Goal: Task Accomplishment & Management: Complete application form

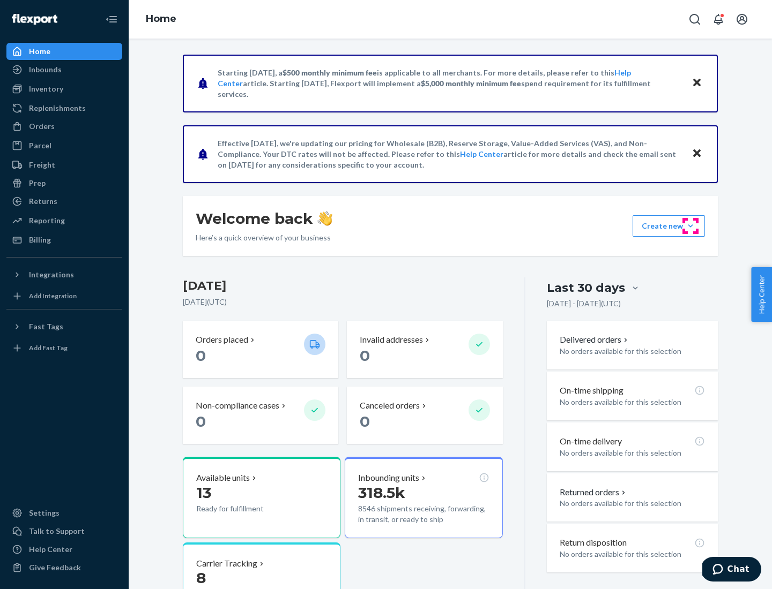
click at [690, 226] on button "Create new Create new inbound Create new order Create new product" at bounding box center [668, 225] width 72 height 21
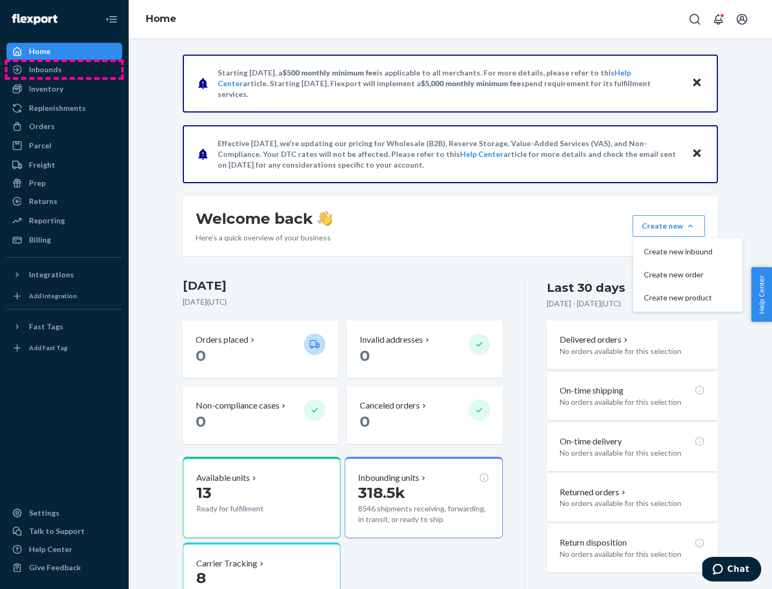
click at [64, 70] on div "Inbounds" at bounding box center [65, 69] width 114 height 15
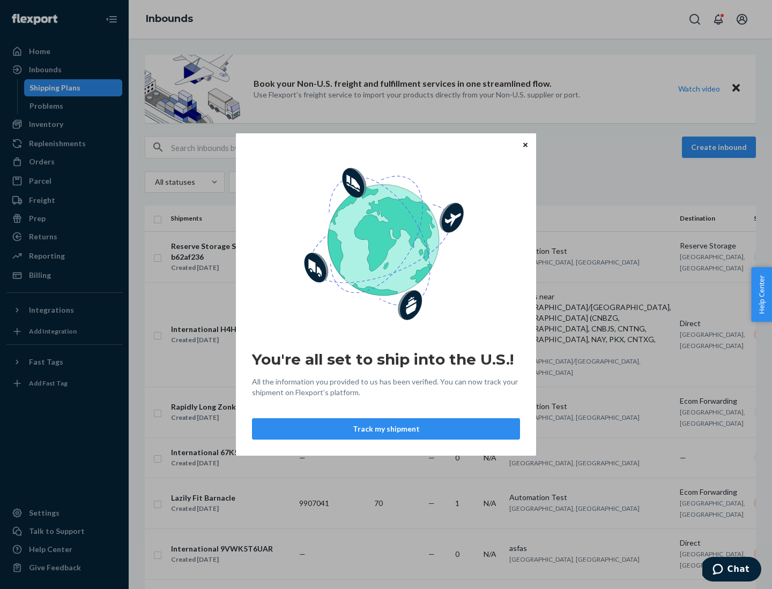
click at [386, 429] on button "Track my shipment" at bounding box center [386, 429] width 268 height 21
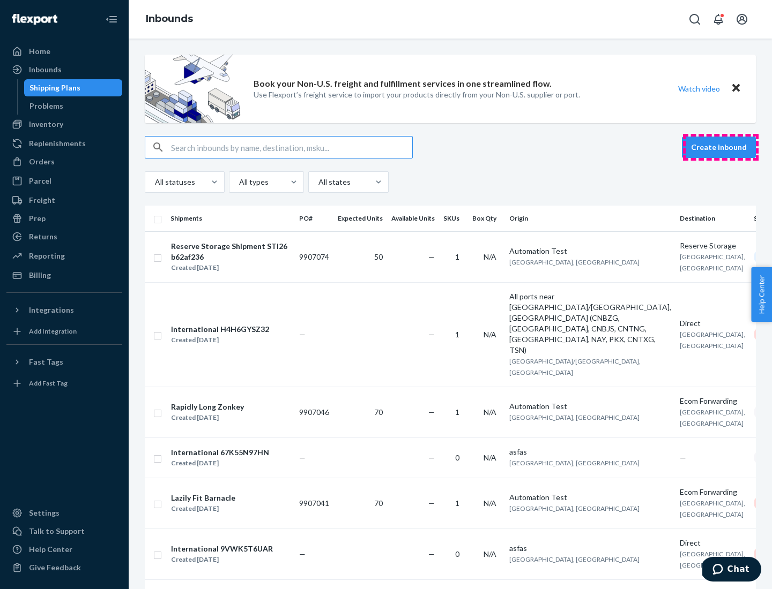
click at [720, 147] on button "Create inbound" at bounding box center [719, 147] width 74 height 21
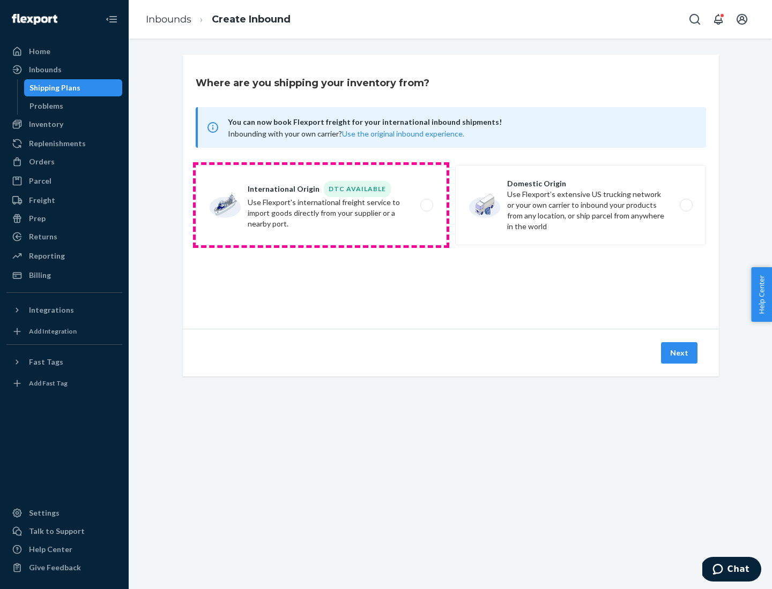
click at [321, 205] on label "International Origin DTC Available Use Flexport's international freight service…" at bounding box center [321, 205] width 251 height 80
click at [426, 205] on input "International Origin DTC Available Use Flexport's international freight service…" at bounding box center [429, 205] width 7 height 7
radio input "true"
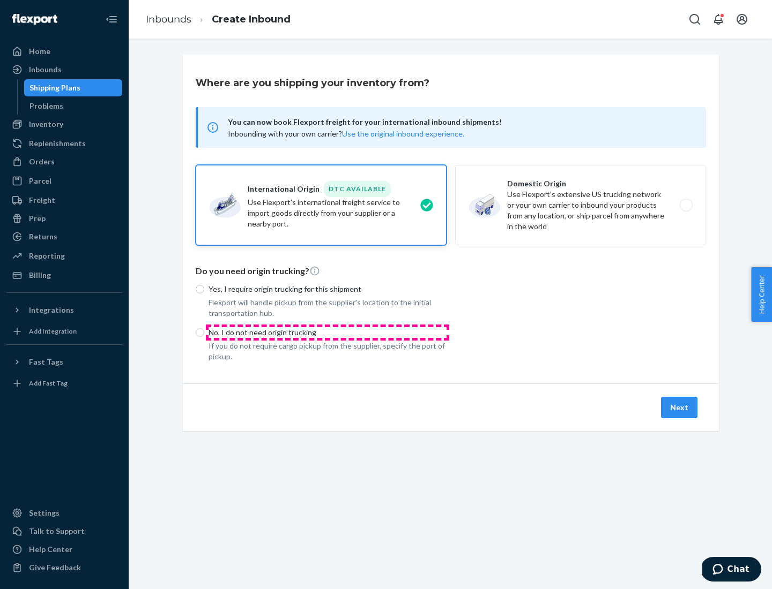
click at [327, 332] on p "No, I do not need origin trucking" at bounding box center [327, 332] width 238 height 11
click at [204, 332] on input "No, I do not need origin trucking" at bounding box center [200, 332] width 9 height 9
radio input "true"
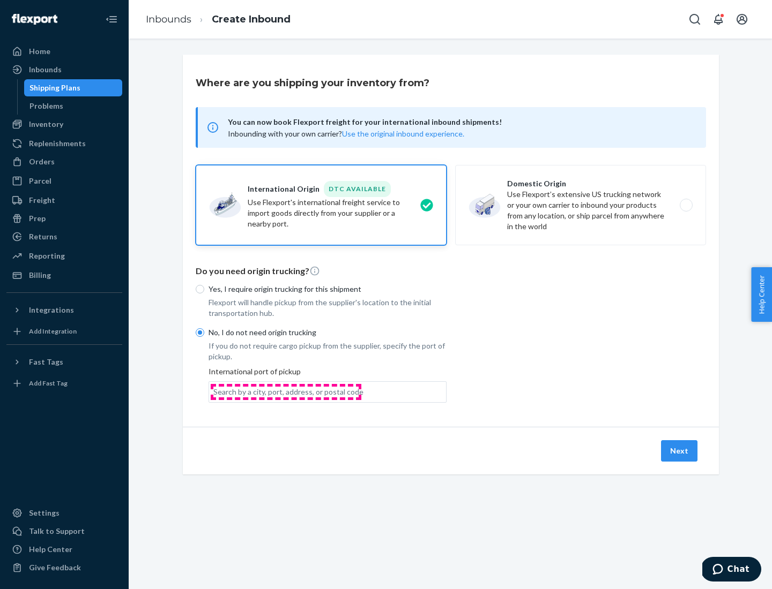
click at [286, 392] on div "Search by a city, port, address, or postal code" at bounding box center [288, 392] width 150 height 11
click at [214, 392] on input "Search by a city, port, address, or postal code" at bounding box center [213, 392] width 1 height 11
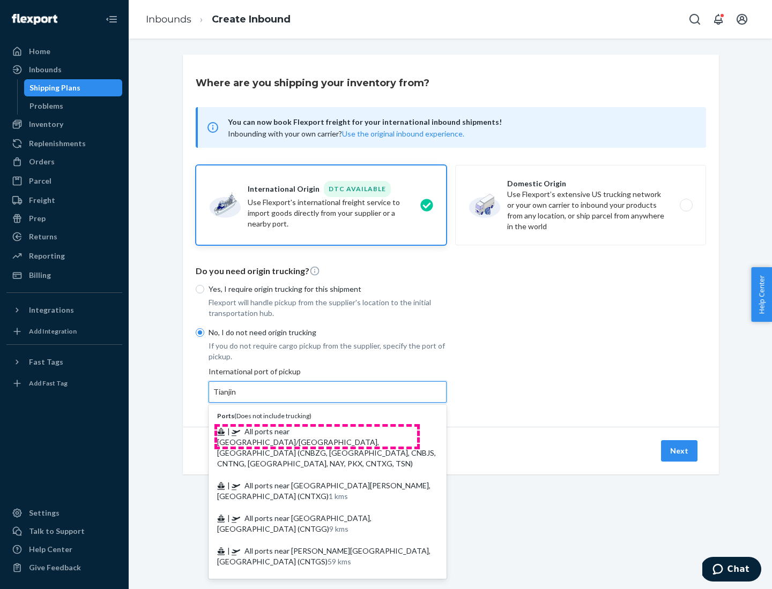
click at [317, 431] on span "| All ports near [GEOGRAPHIC_DATA]/[GEOGRAPHIC_DATA], [GEOGRAPHIC_DATA] (CNBZG,…" at bounding box center [326, 447] width 219 height 41
click at [237, 398] on input "Tianjin" at bounding box center [225, 392] width 24 height 11
type input "All ports near [GEOGRAPHIC_DATA]/[GEOGRAPHIC_DATA], [GEOGRAPHIC_DATA] (CNBZG, […"
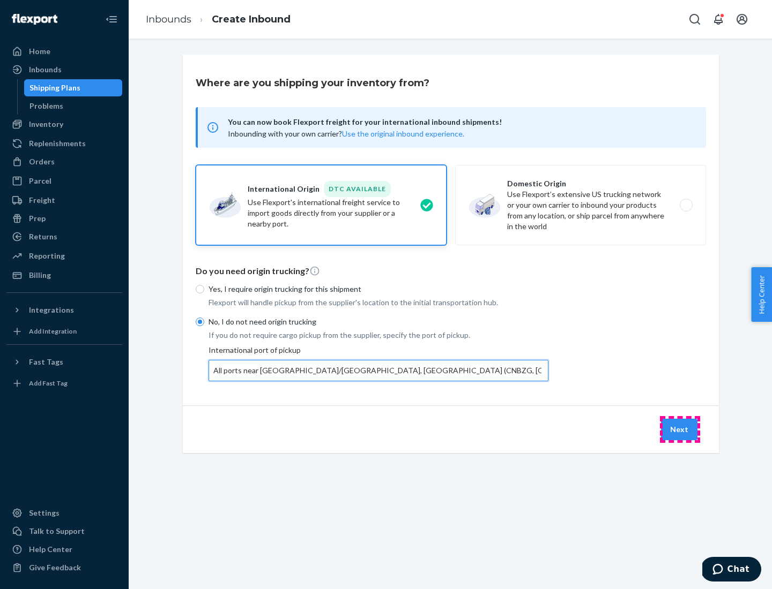
click at [679, 429] on button "Next" at bounding box center [679, 429] width 36 height 21
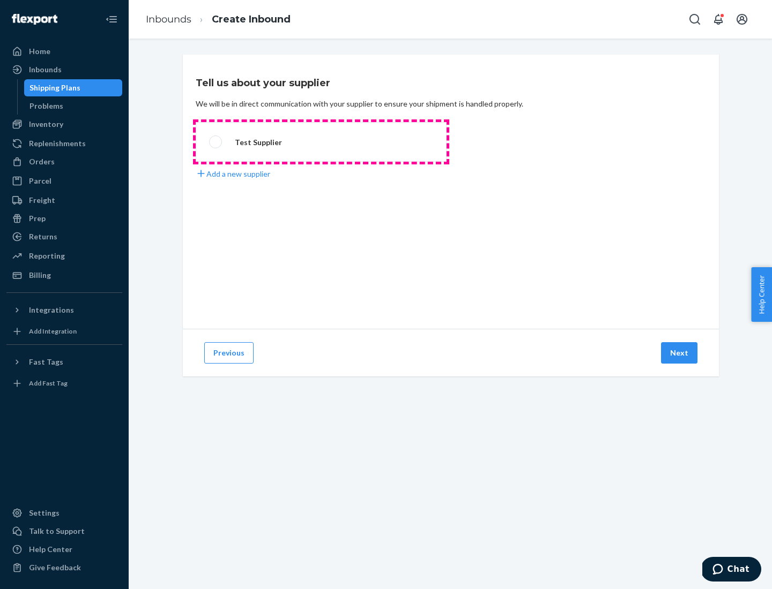
click at [321, 142] on label "Test Supplier" at bounding box center [321, 142] width 251 height 40
click at [216, 142] on input "Test Supplier" at bounding box center [212, 142] width 7 height 7
radio input "true"
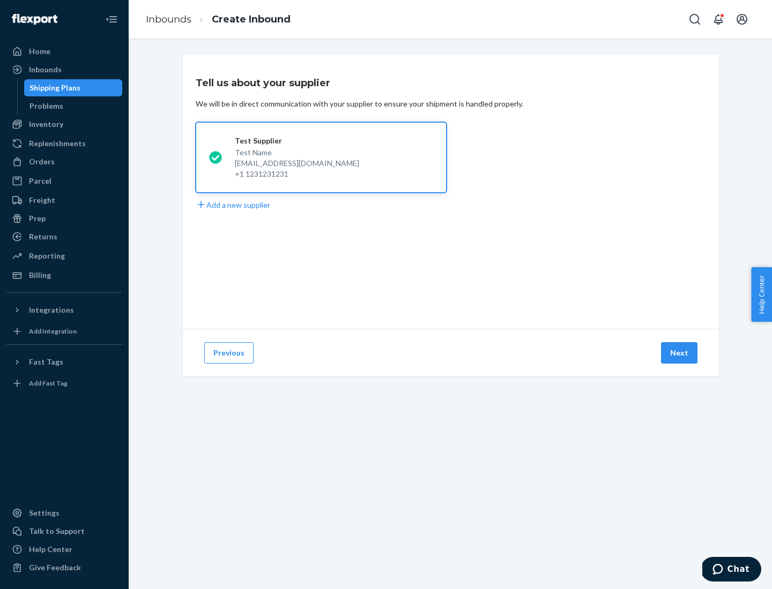
click at [679, 353] on button "Next" at bounding box center [679, 352] width 36 height 21
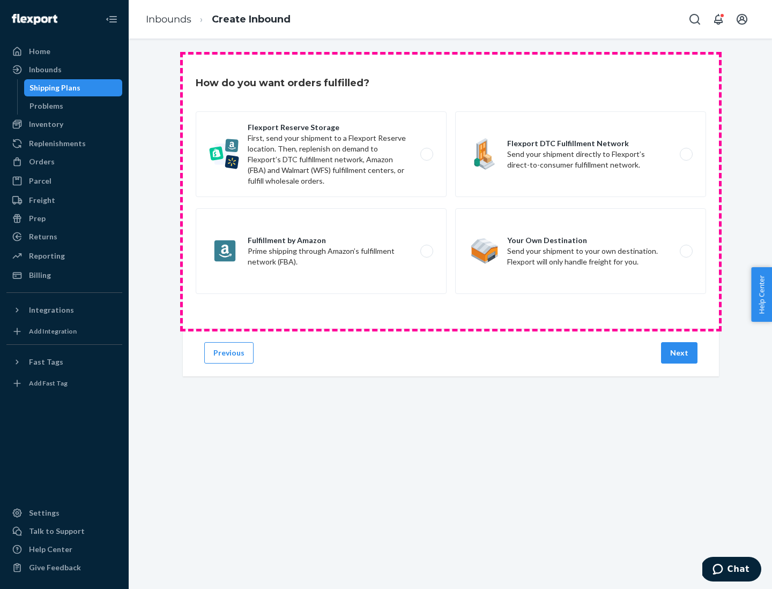
click at [451, 192] on div "Flexport Reserve Storage First, send your shipment to a Flexport Reserve locati…" at bounding box center [451, 203] width 510 height 185
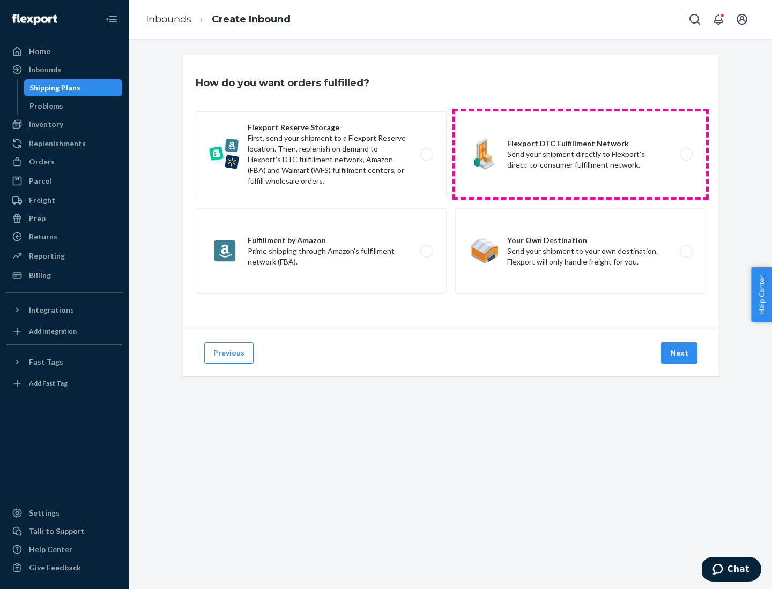
click at [580, 154] on label "Flexport DTC Fulfillment Network Send your shipment directly to Flexport’s dire…" at bounding box center [580, 154] width 251 height 86
click at [685, 154] on input "Flexport DTC Fulfillment Network Send your shipment directly to Flexport’s dire…" at bounding box center [688, 154] width 7 height 7
radio input "true"
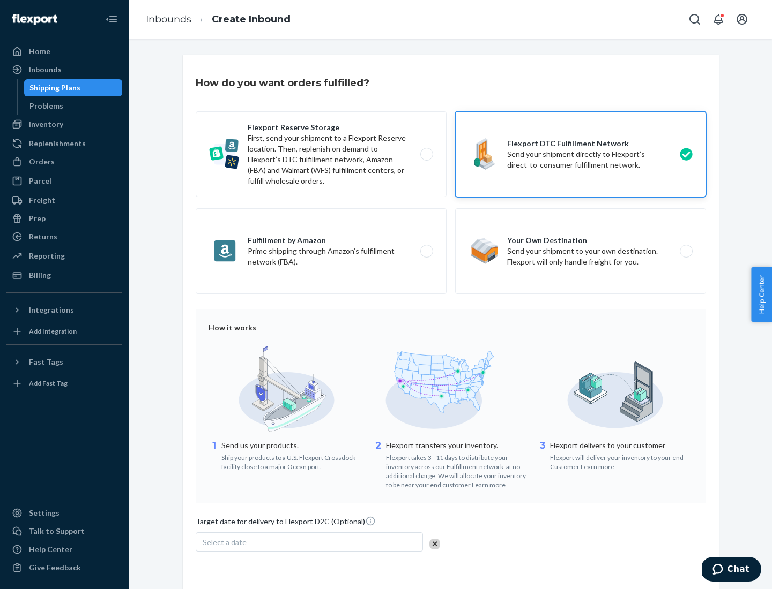
scroll to position [79, 0]
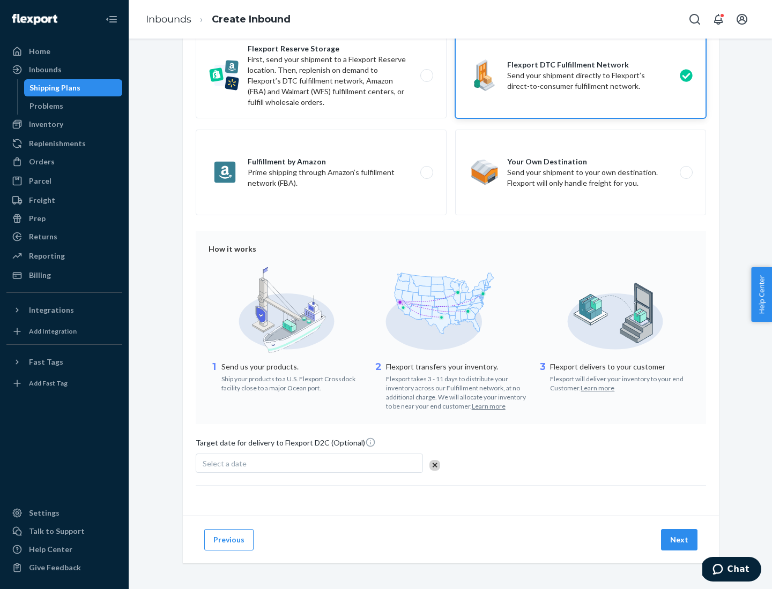
click at [679, 540] on button "Next" at bounding box center [679, 539] width 36 height 21
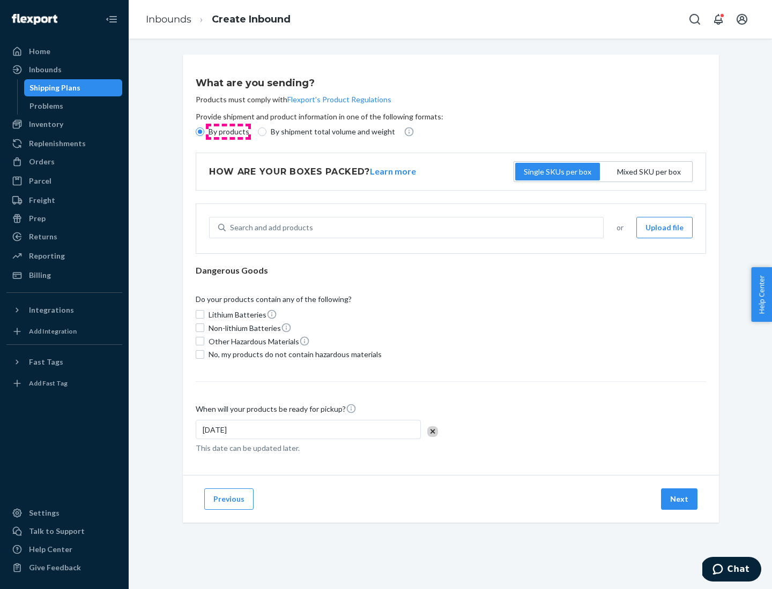
click at [228, 132] on p "By products" at bounding box center [228, 131] width 41 height 11
click at [204, 132] on input "By products" at bounding box center [200, 132] width 9 height 9
click at [270, 228] on div "Search and add products" at bounding box center [271, 227] width 83 height 11
click at [231, 228] on input "Search and add products" at bounding box center [230, 227] width 1 height 11
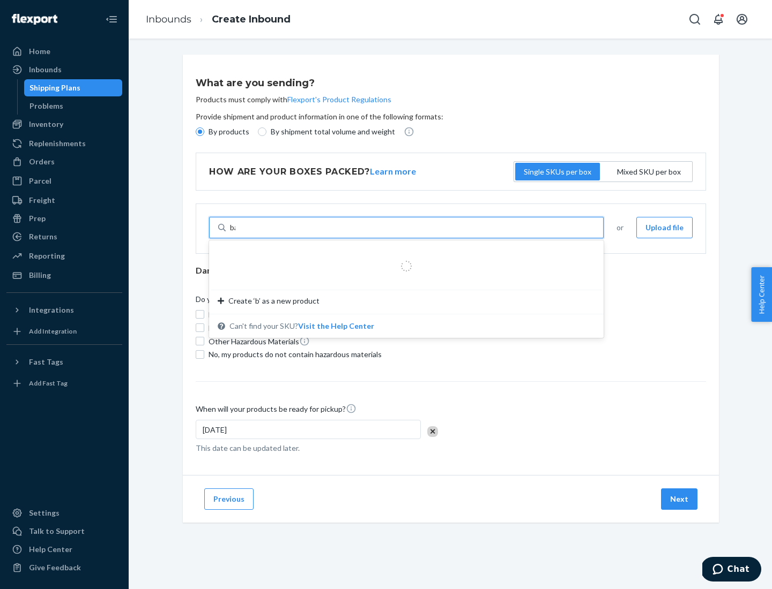
type input "basic"
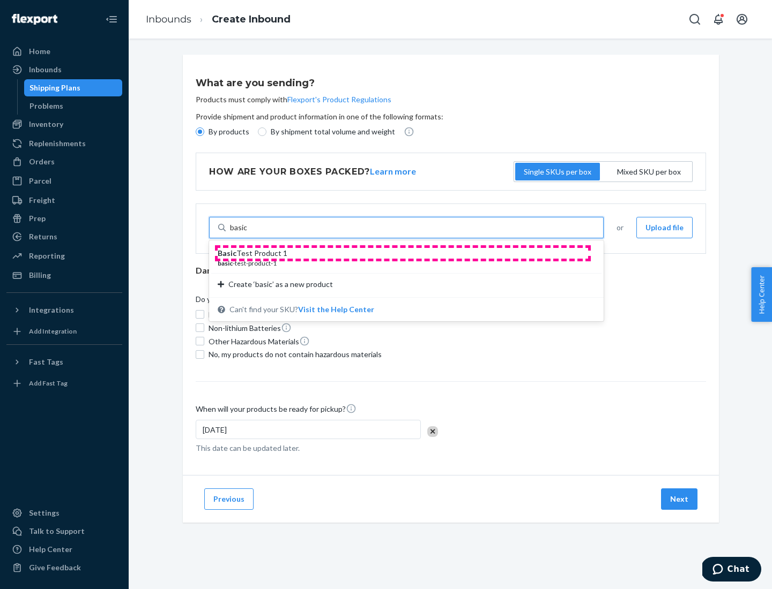
click at [402, 253] on div "Basic Test Product 1" at bounding box center [402, 253] width 369 height 11
click at [248, 233] on input "basic" at bounding box center [239, 227] width 18 height 11
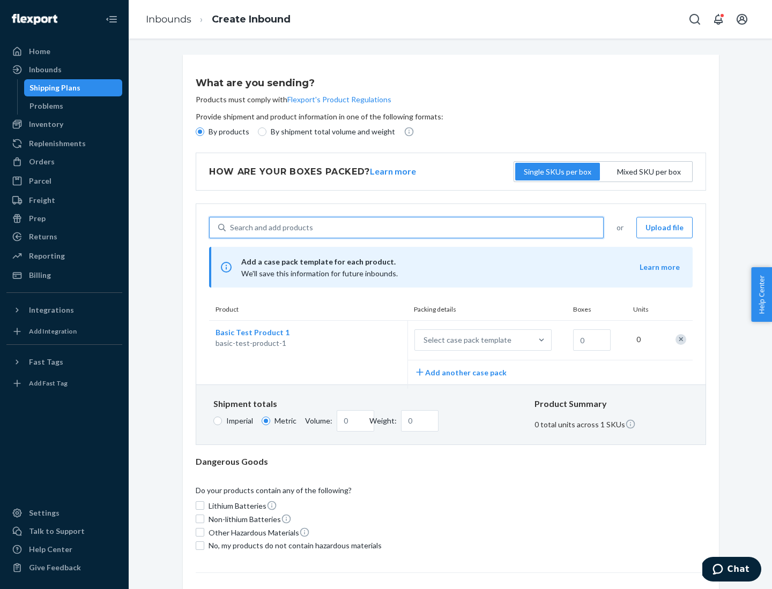
scroll to position [26, 0]
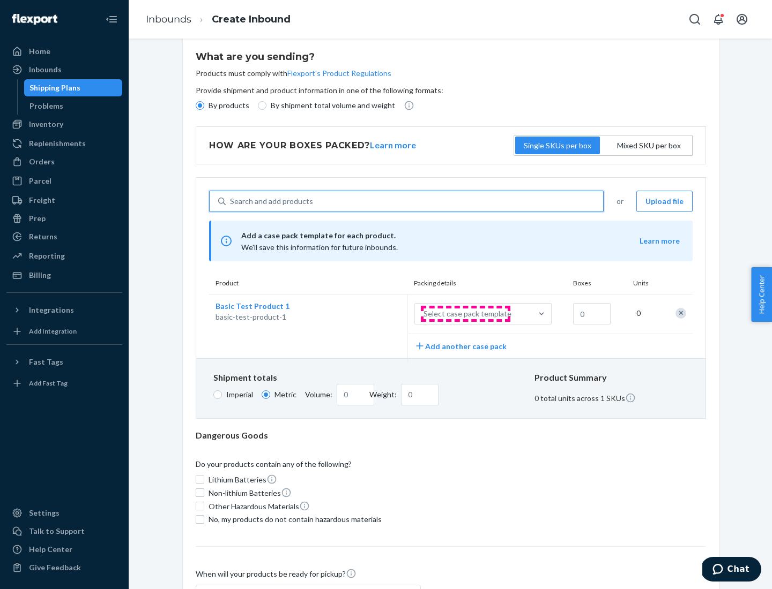
click at [465, 314] on div "Select case pack template" at bounding box center [467, 314] width 88 height 11
click at [370, 314] on input "Select case pack template" at bounding box center [370, 314] width 0 height 0
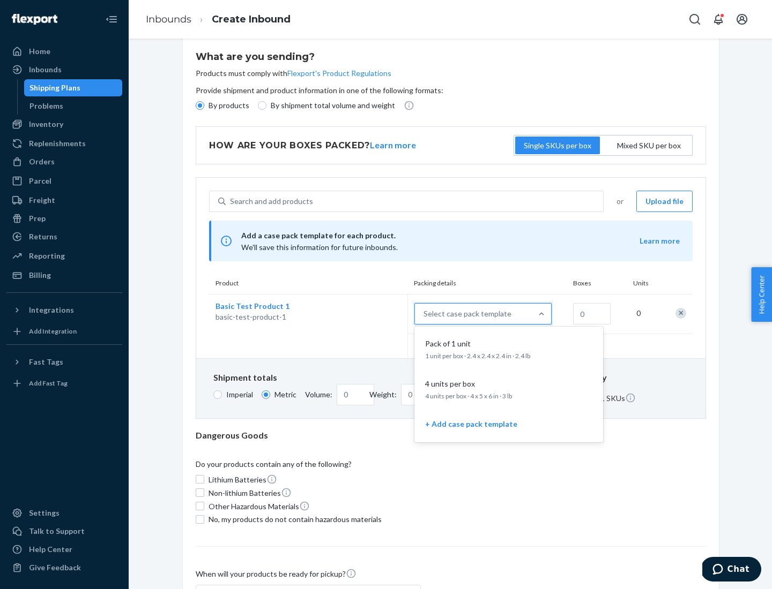
scroll to position [62, 0]
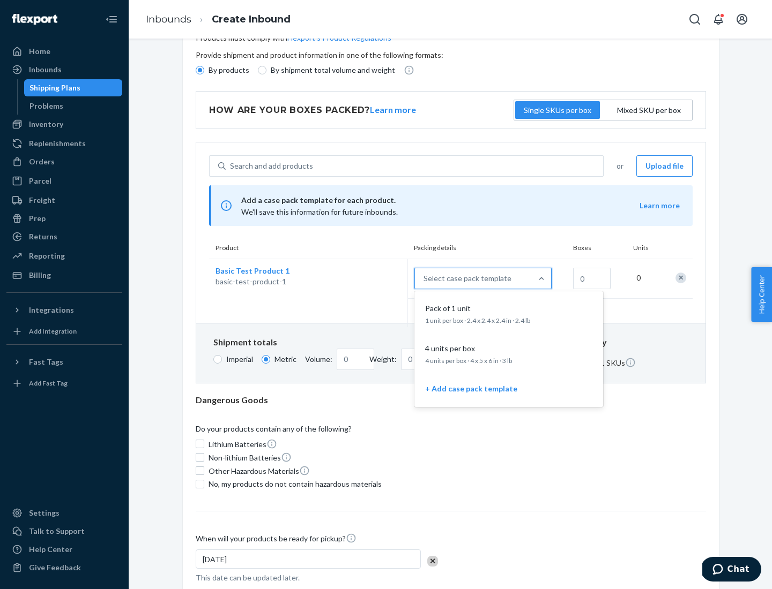
click at [509, 313] on div "Pack of 1 unit" at bounding box center [506, 308] width 171 height 11
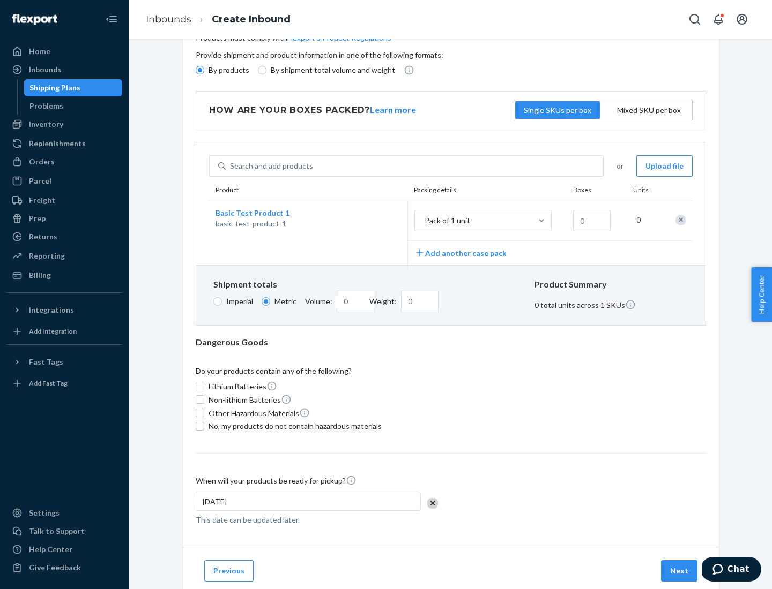
scroll to position [0, 0]
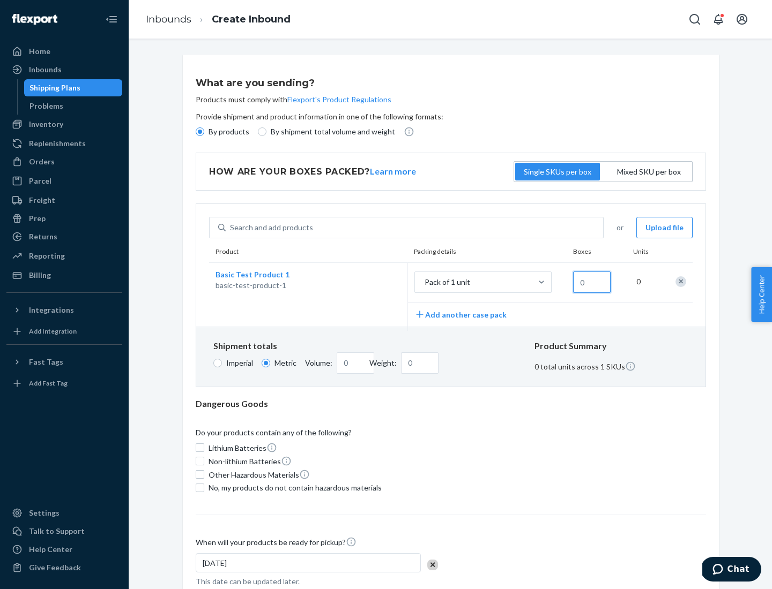
type input "1.09"
type input "1"
type input "10.89"
type input "10"
type input "0.02"
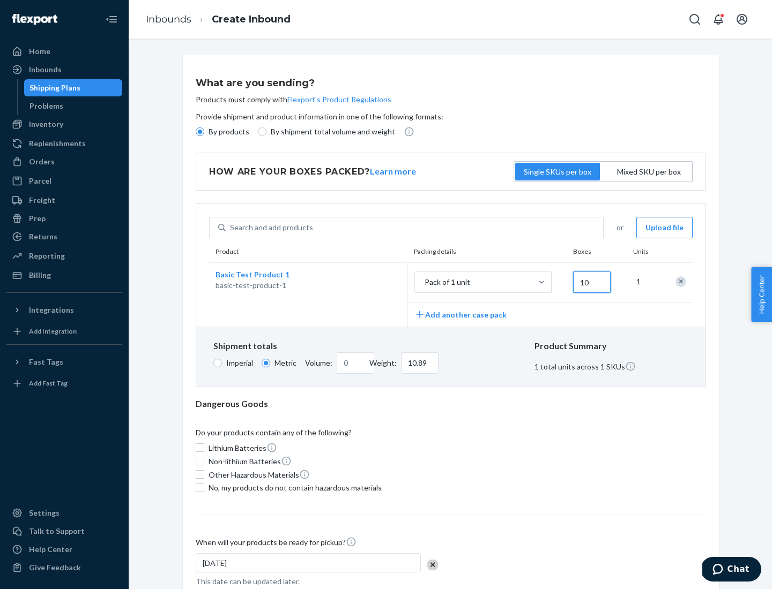
type input "108.86"
type input "100"
type input "0.23"
type input "1088.62"
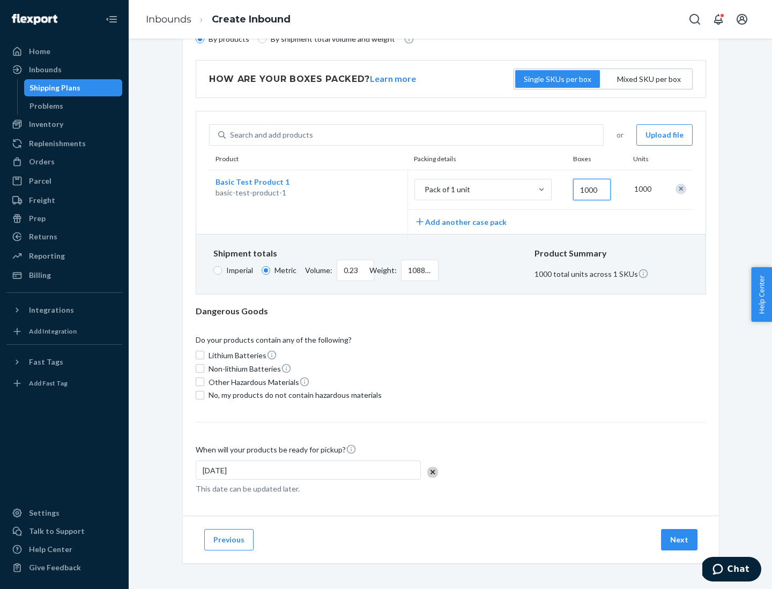
type input "1000"
click at [293, 395] on span "No, my products do not contain hazardous materials" at bounding box center [294, 395] width 173 height 11
click at [204, 395] on input "No, my products do not contain hazardous materials" at bounding box center [200, 395] width 9 height 9
checkbox input "true"
click at [679, 540] on button "Next" at bounding box center [679, 539] width 36 height 21
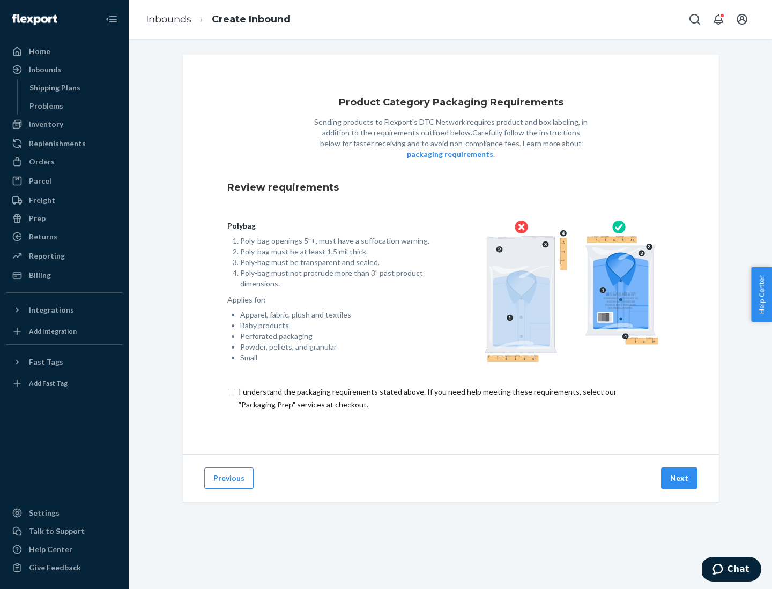
click at [451, 398] on input "checkbox" at bounding box center [450, 399] width 447 height 26
checkbox input "true"
click at [679, 478] on button "Next" at bounding box center [679, 478] width 36 height 21
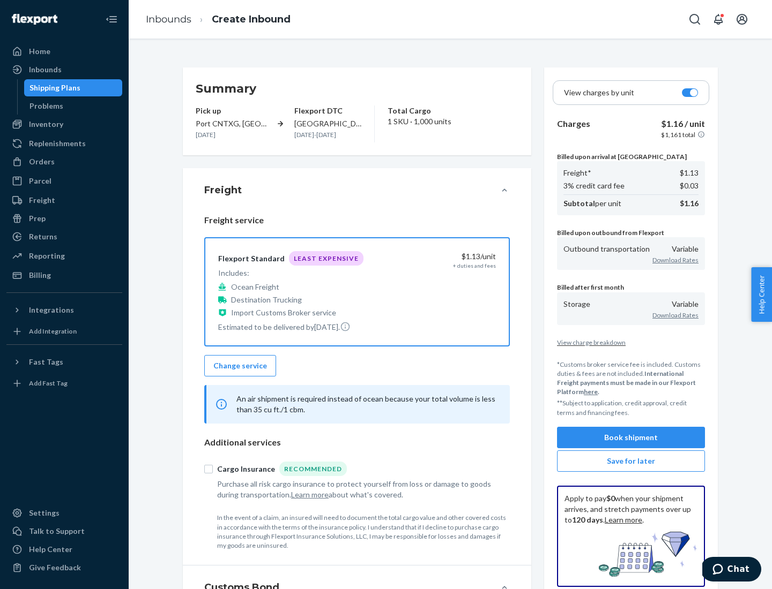
scroll to position [124, 0]
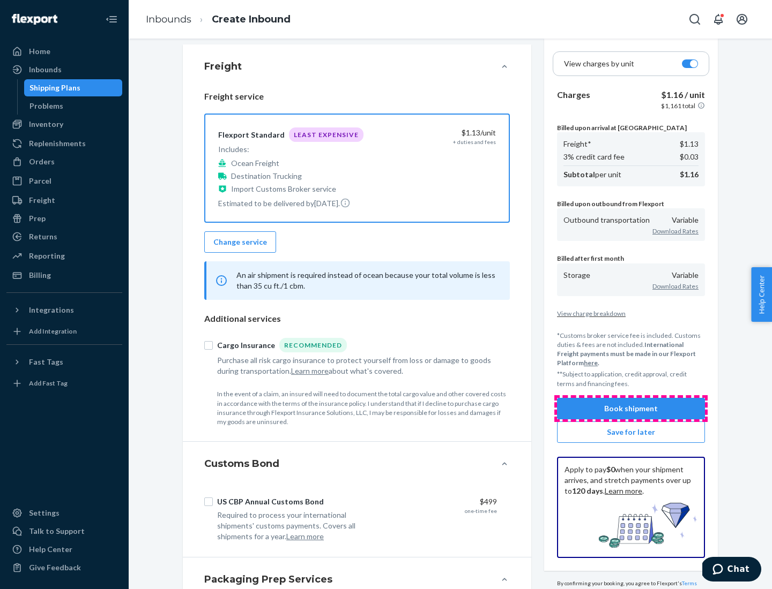
click at [631, 408] on button "Book shipment" at bounding box center [631, 408] width 148 height 21
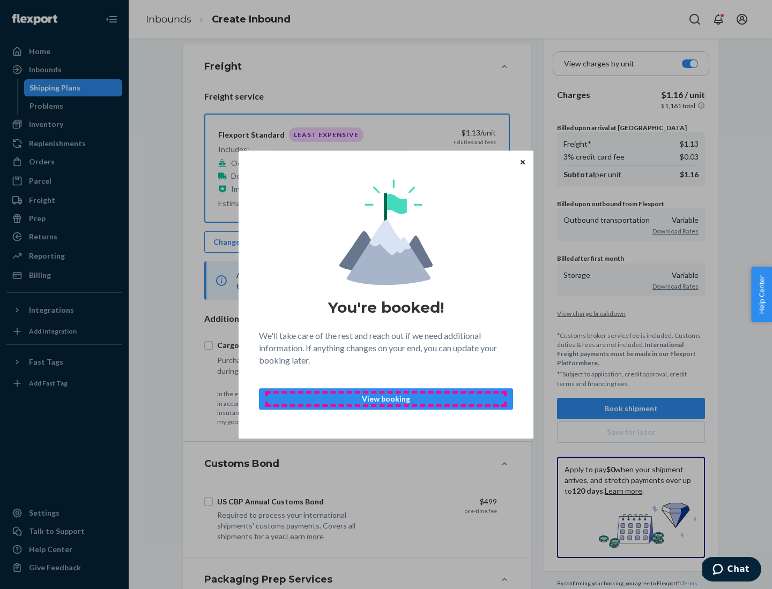
click at [386, 399] on p "View booking" at bounding box center [386, 399] width 236 height 11
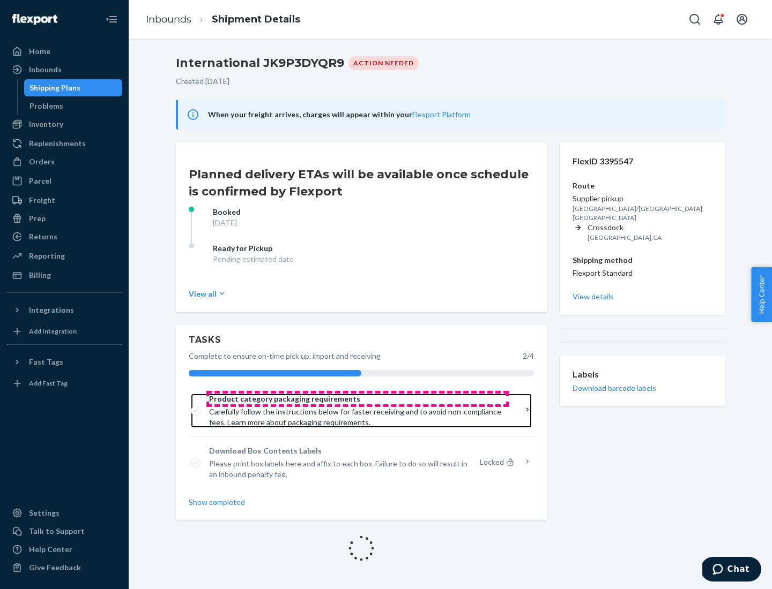
click at [357, 399] on span "Product category packaging requirements" at bounding box center [357, 399] width 297 height 11
